Goal: Task Accomplishment & Management: Manage account settings

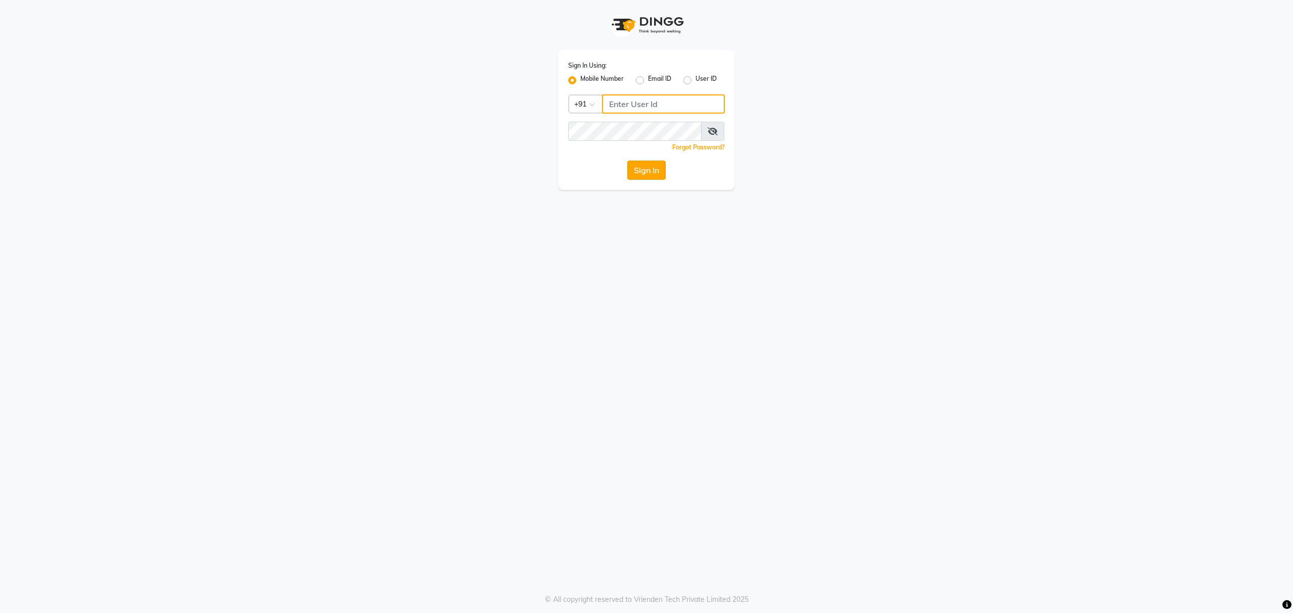
type input "8010688556"
click at [644, 178] on button "Sign In" at bounding box center [647, 170] width 38 height 19
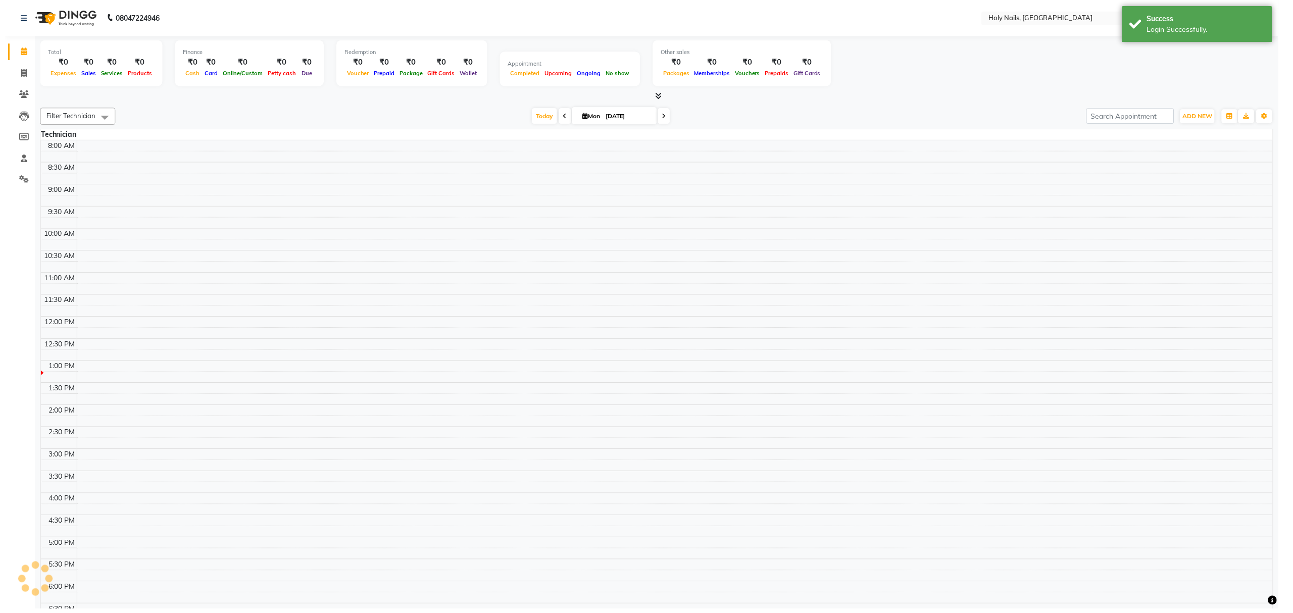
scroll to position [128, 0]
select select "en"
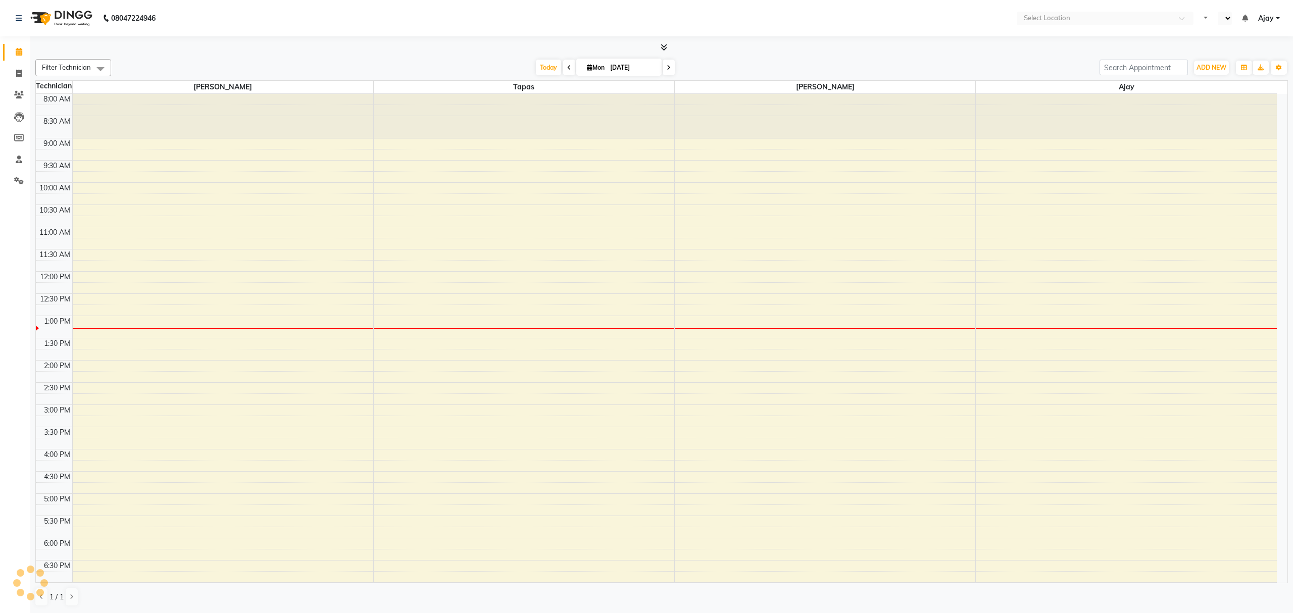
scroll to position [78, 0]
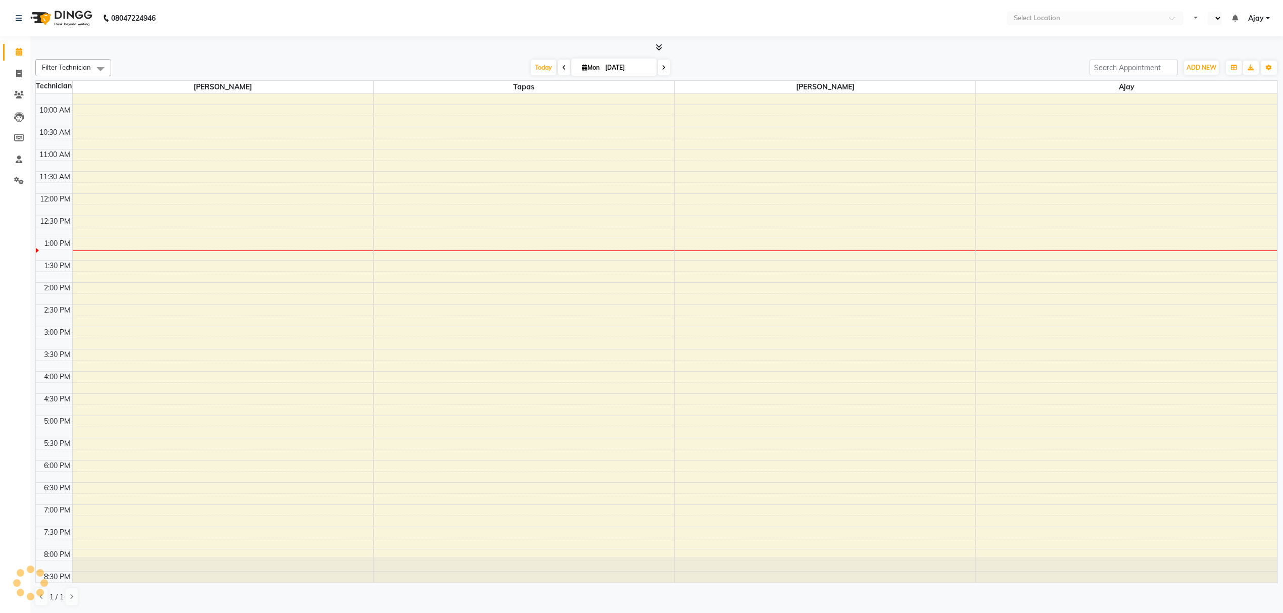
select select "en"
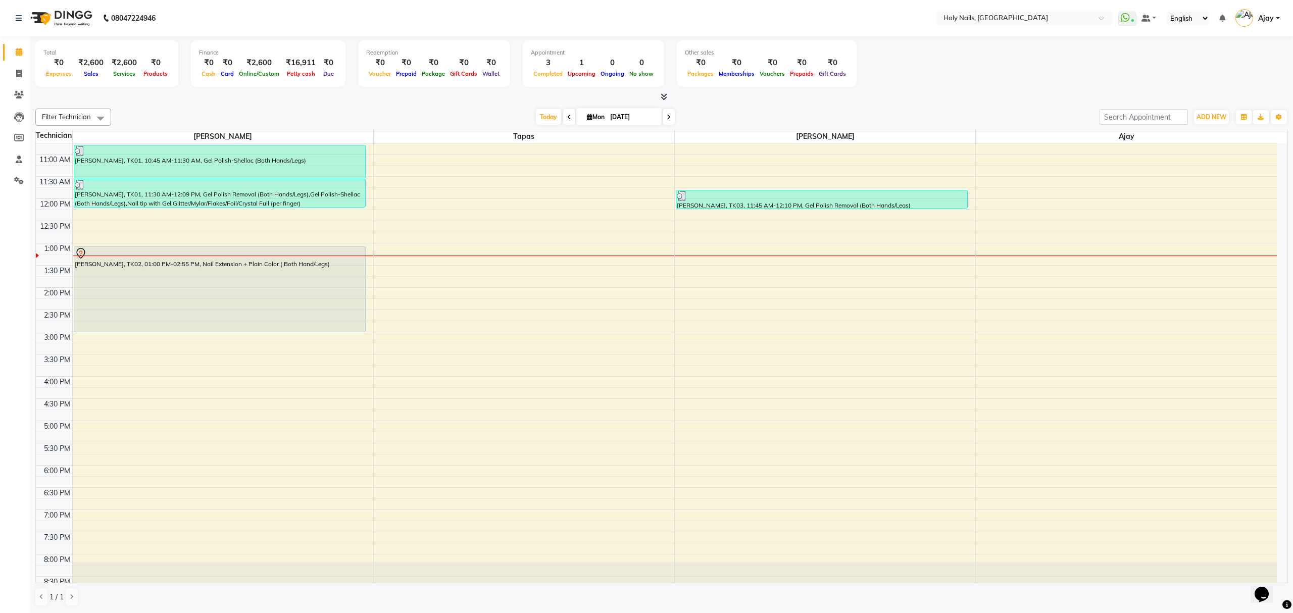
scroll to position [147, 0]
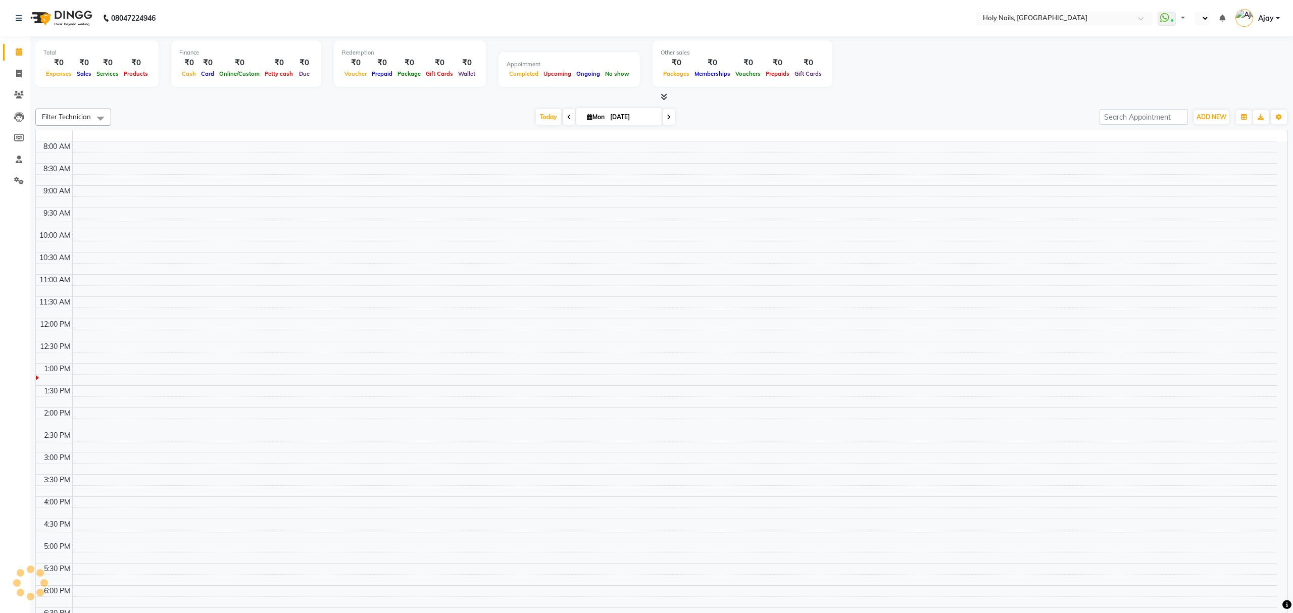
scroll to position [128, 0]
select select "en"
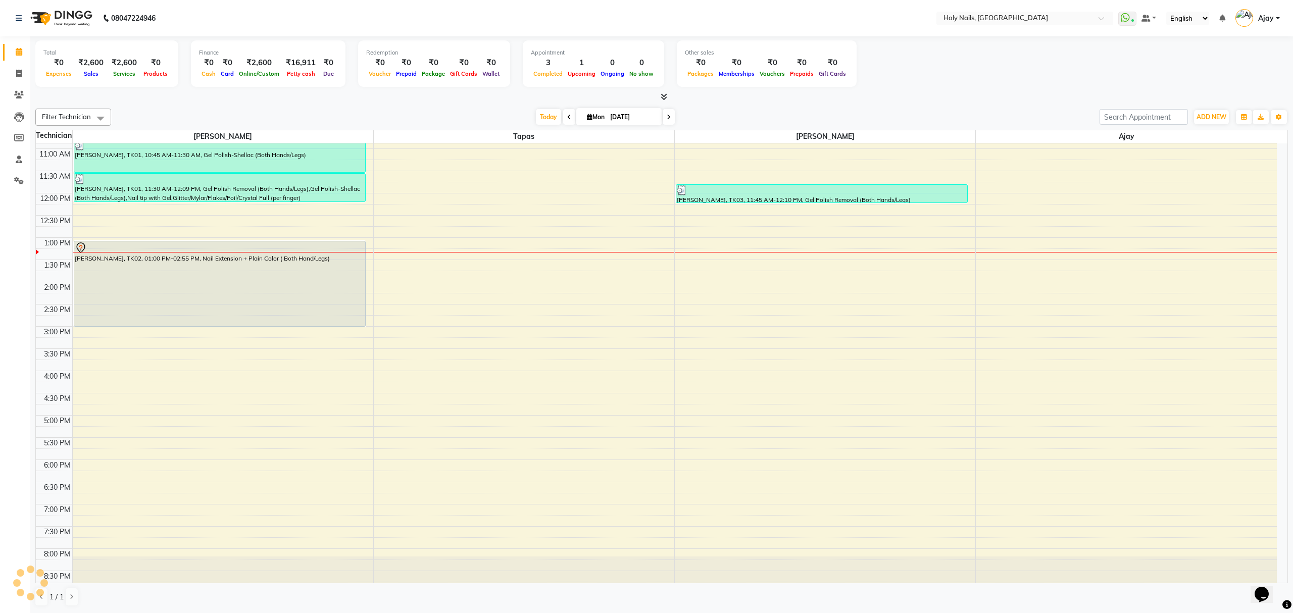
scroll to position [0, 0]
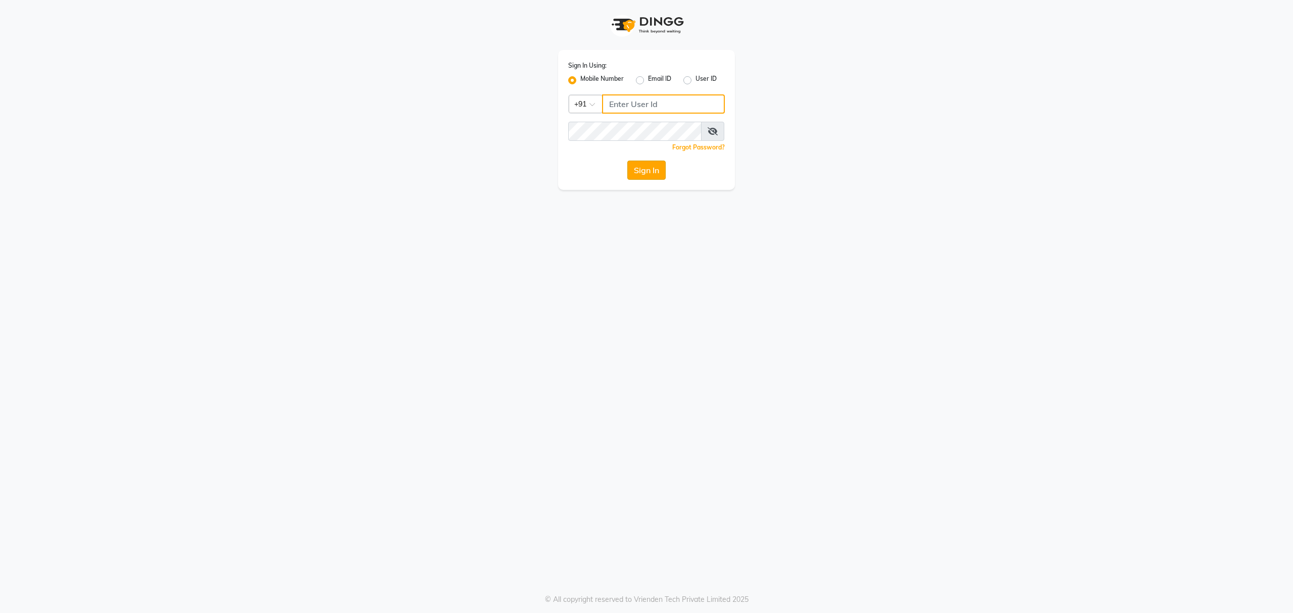
type input "8010688556"
click at [643, 176] on button "Sign In" at bounding box center [647, 170] width 38 height 19
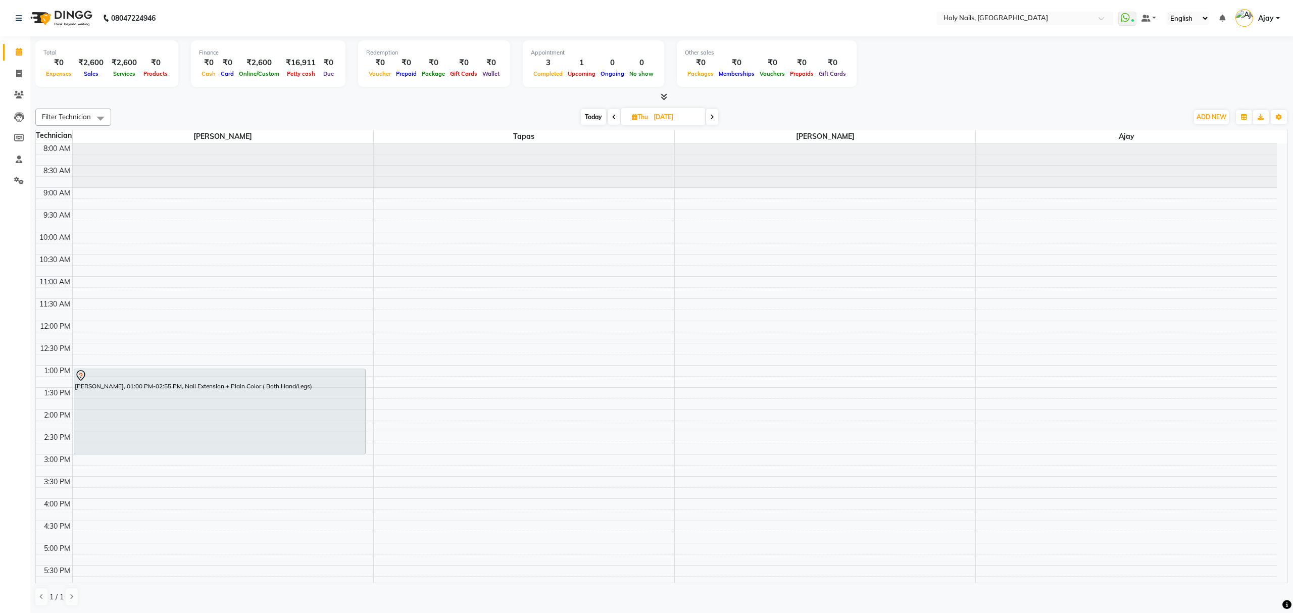
click at [590, 119] on span "Today" at bounding box center [593, 117] width 25 height 16
type input "[DATE]"
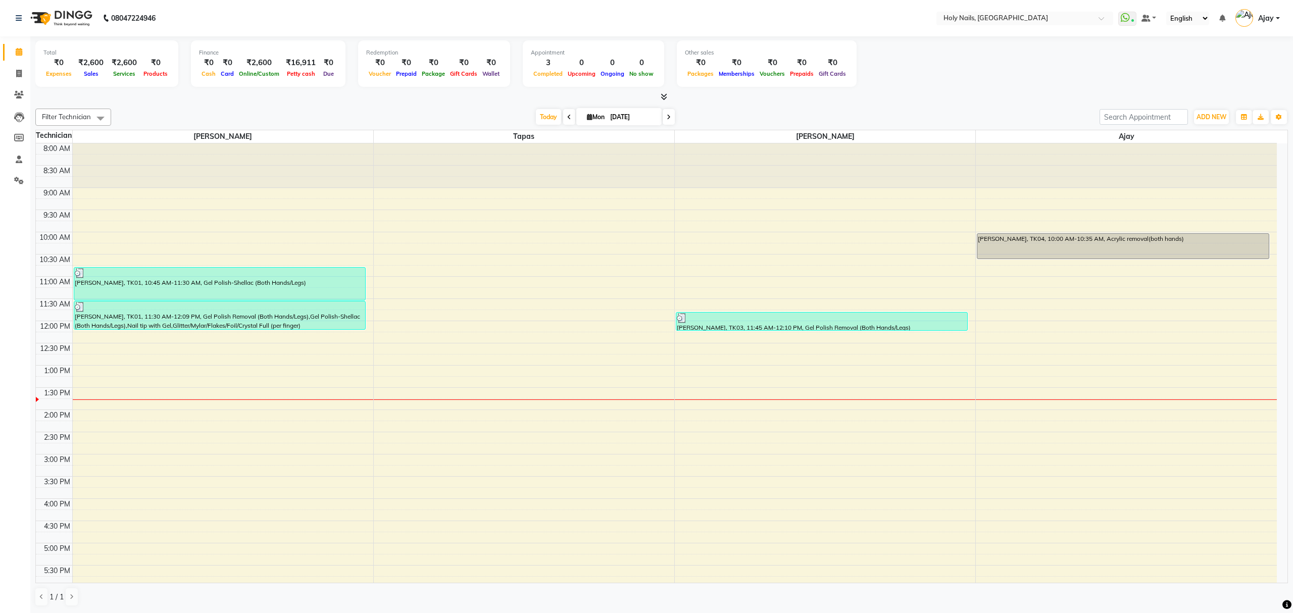
scroll to position [147, 0]
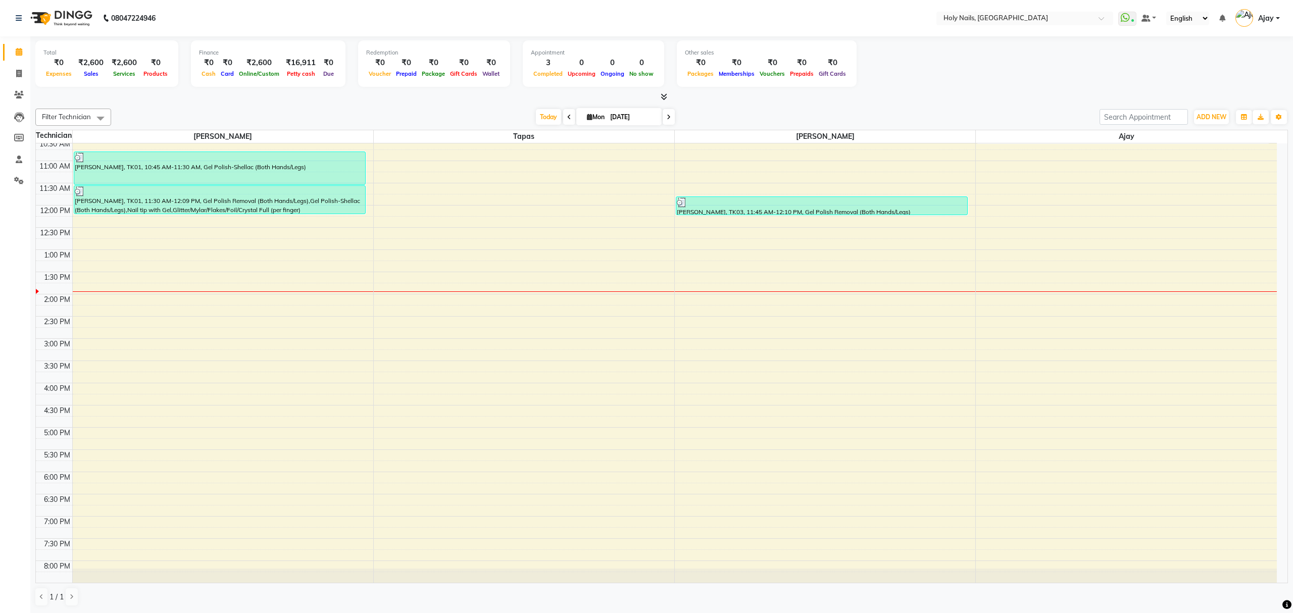
scroll to position [147, 0]
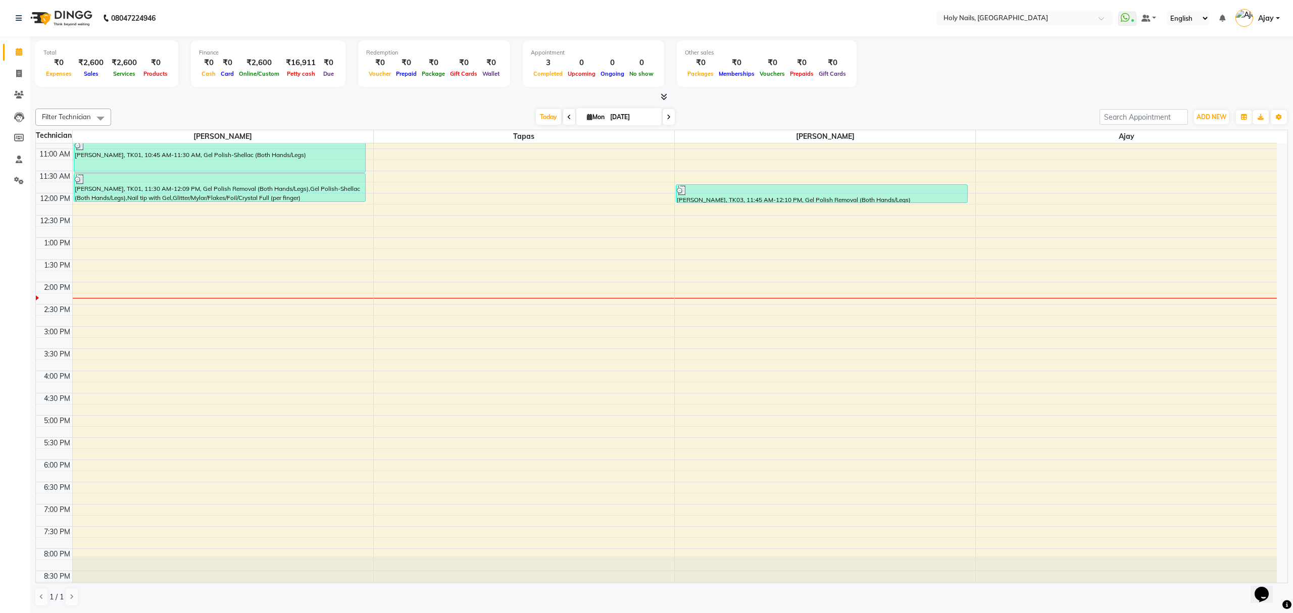
scroll to position [147, 0]
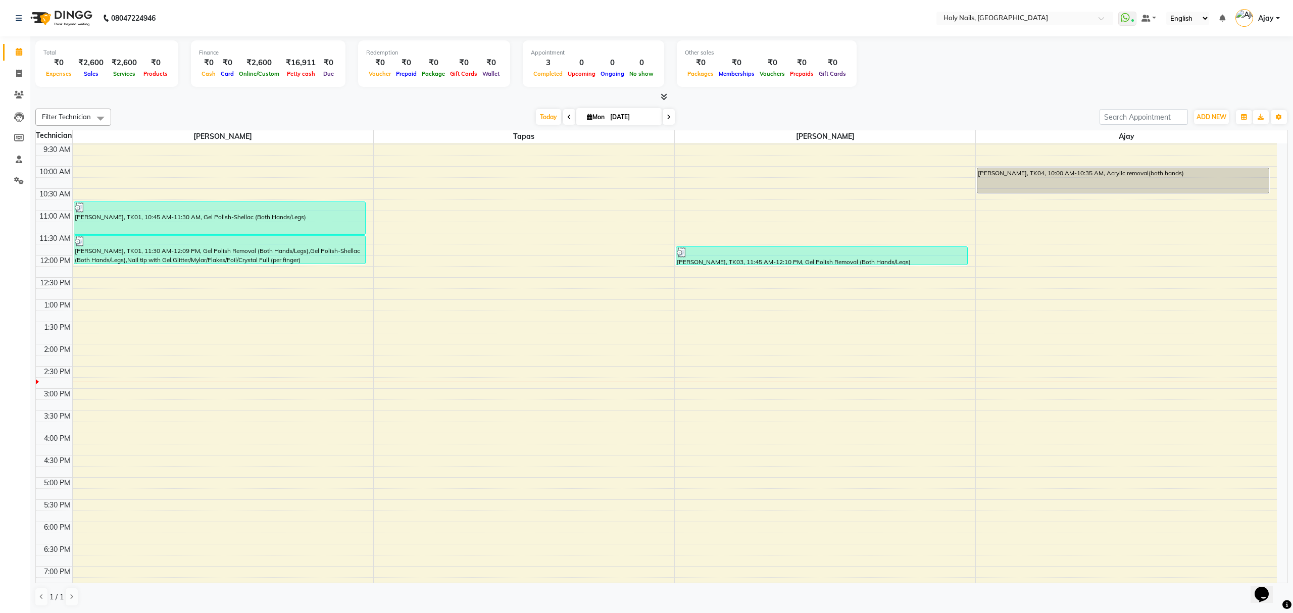
scroll to position [147, 0]
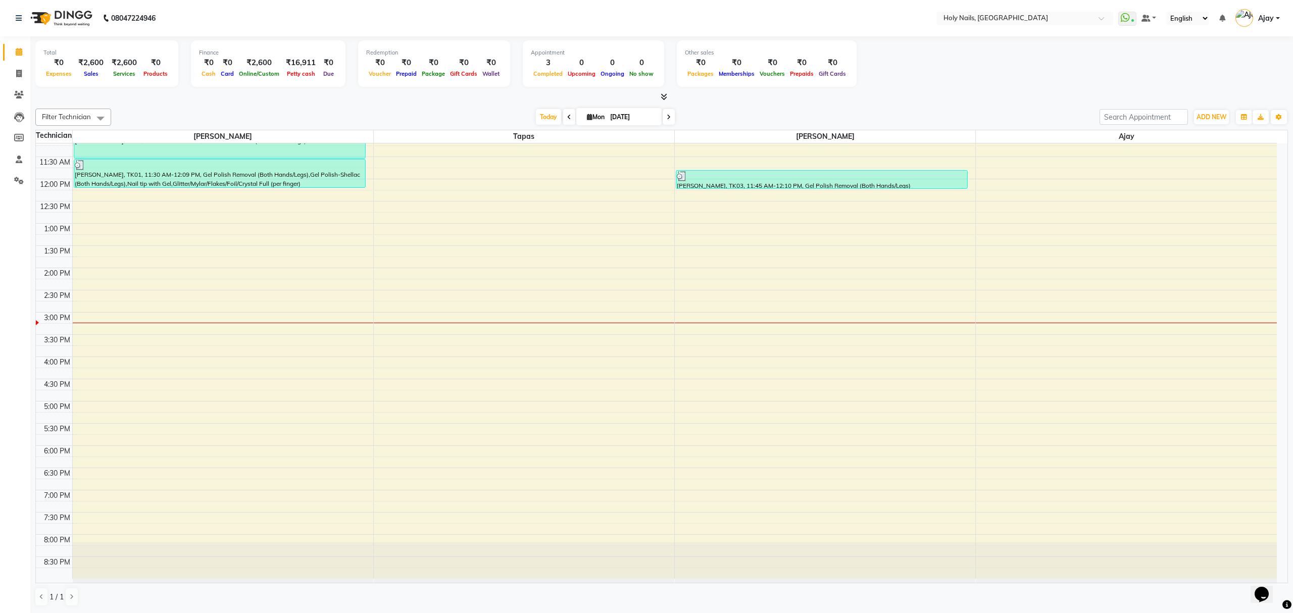
scroll to position [147, 0]
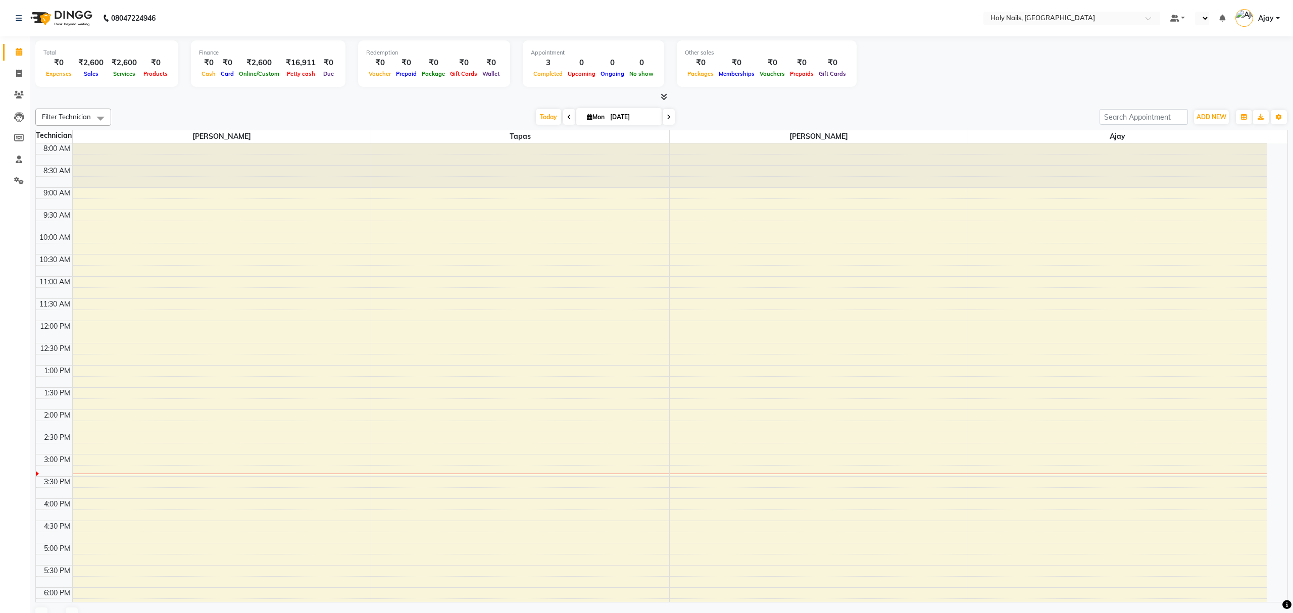
select select "en"
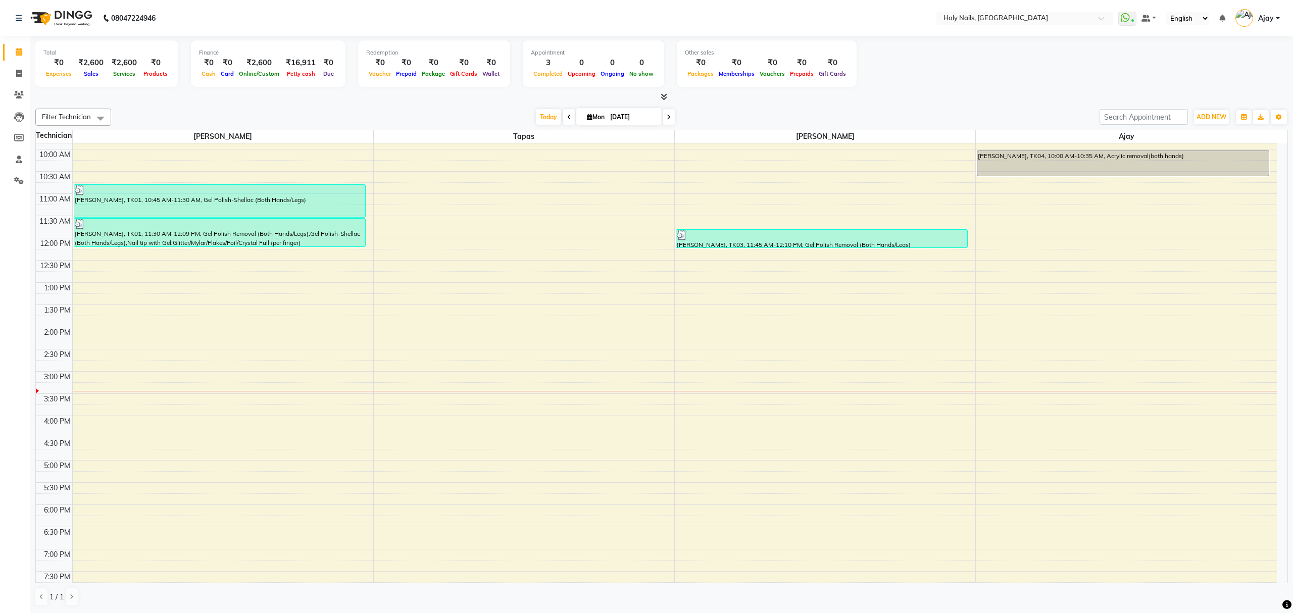
scroll to position [147, 0]
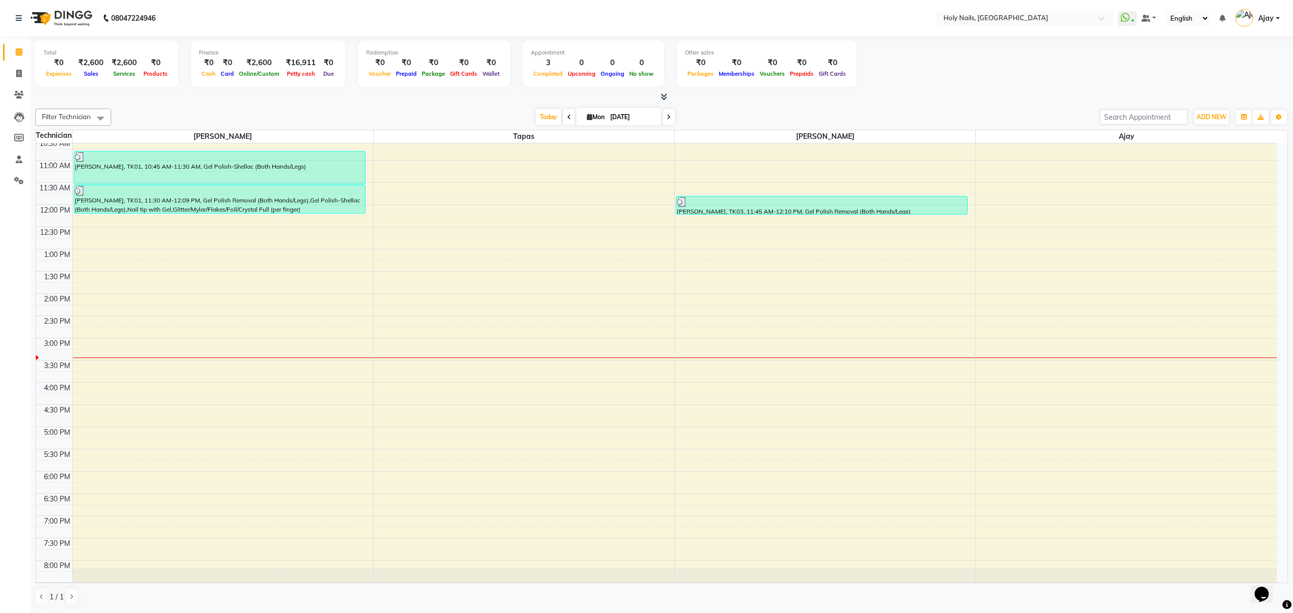
scroll to position [147, 0]
